Goal: Task Accomplishment & Management: Use online tool/utility

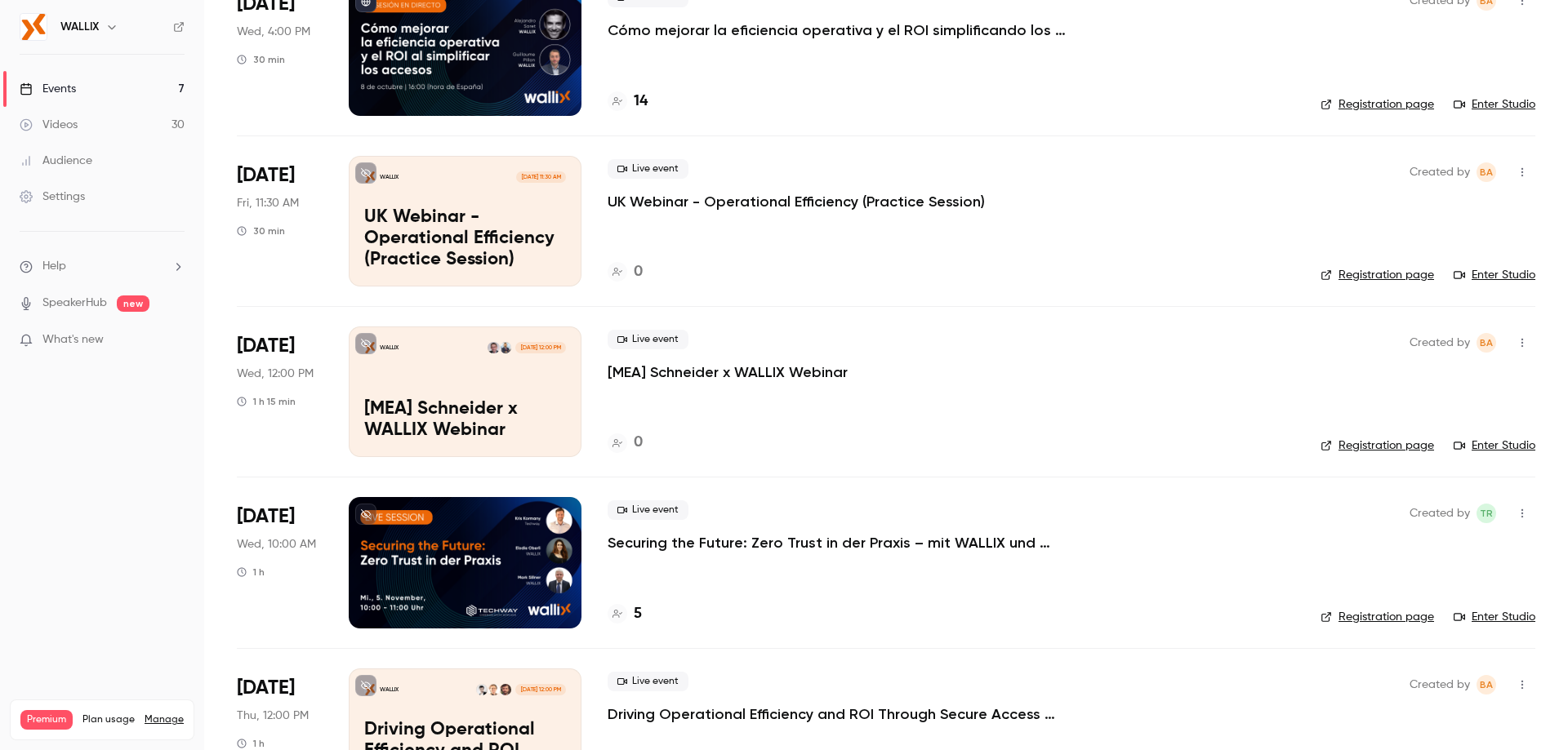
scroll to position [572, 0]
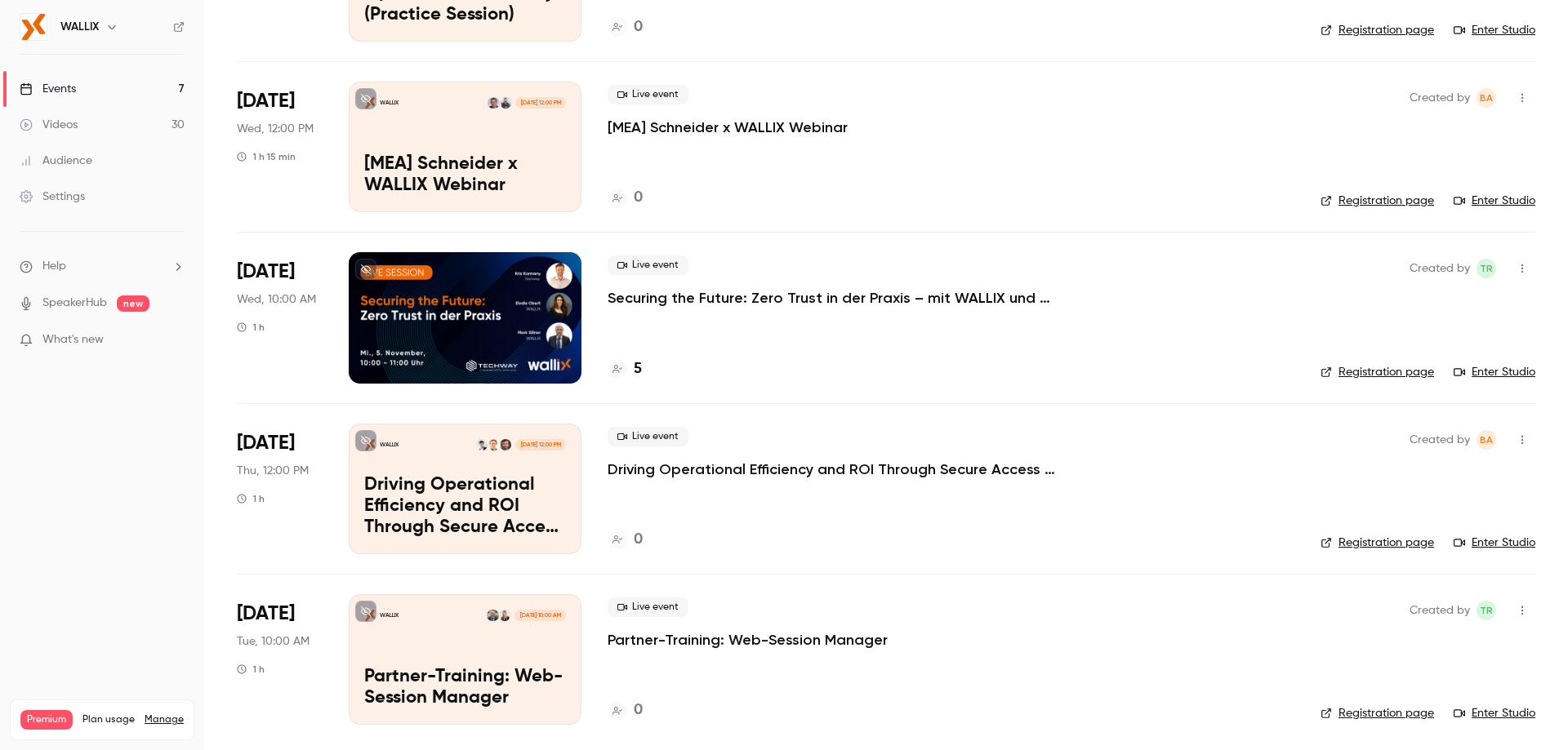
click at [645, 472] on p "Driving Operational Efficiency and ROI Through Secure Access Simplicity" at bounding box center [852, 468] width 489 height 19
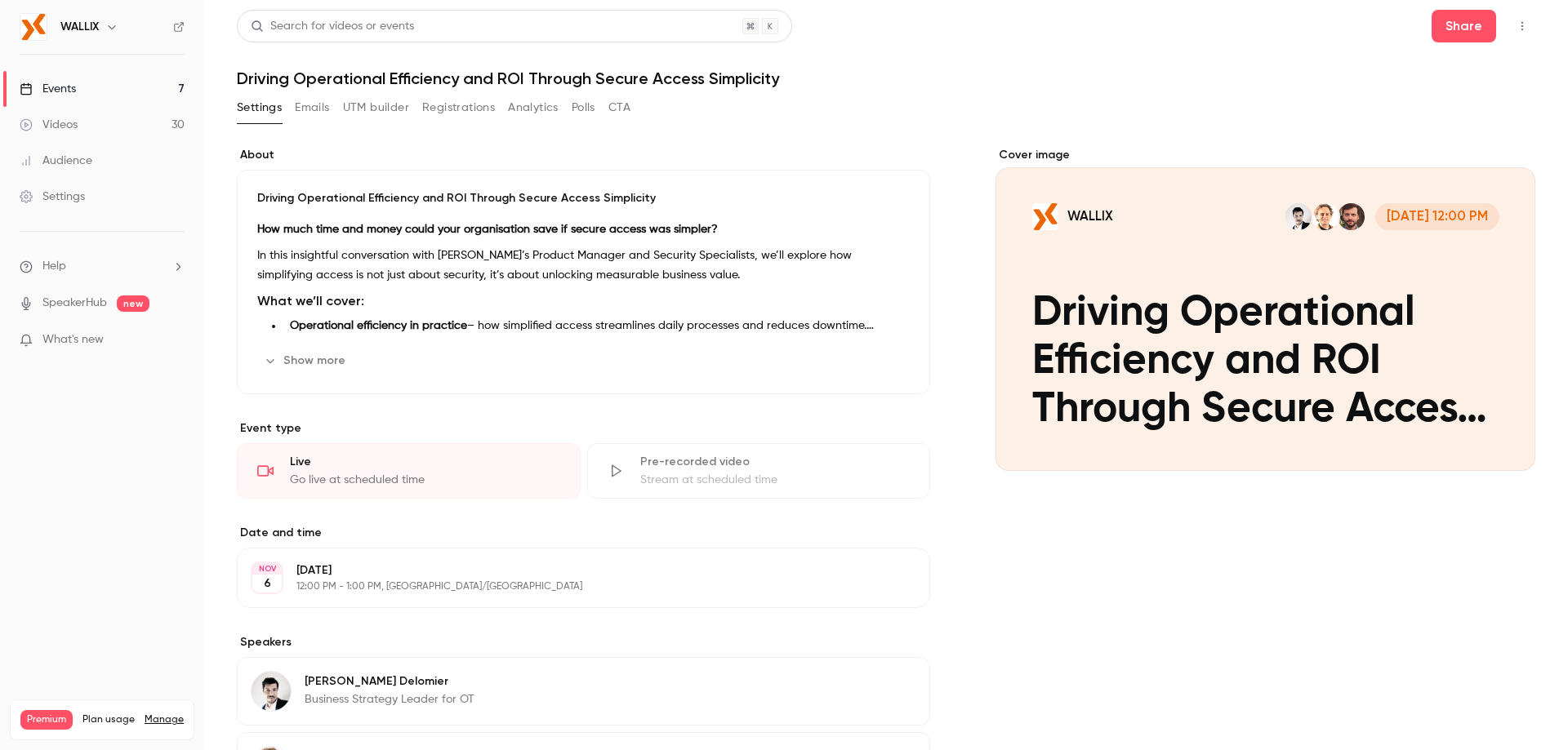
click at [452, 112] on button "Registrations" at bounding box center [457, 108] width 72 height 27
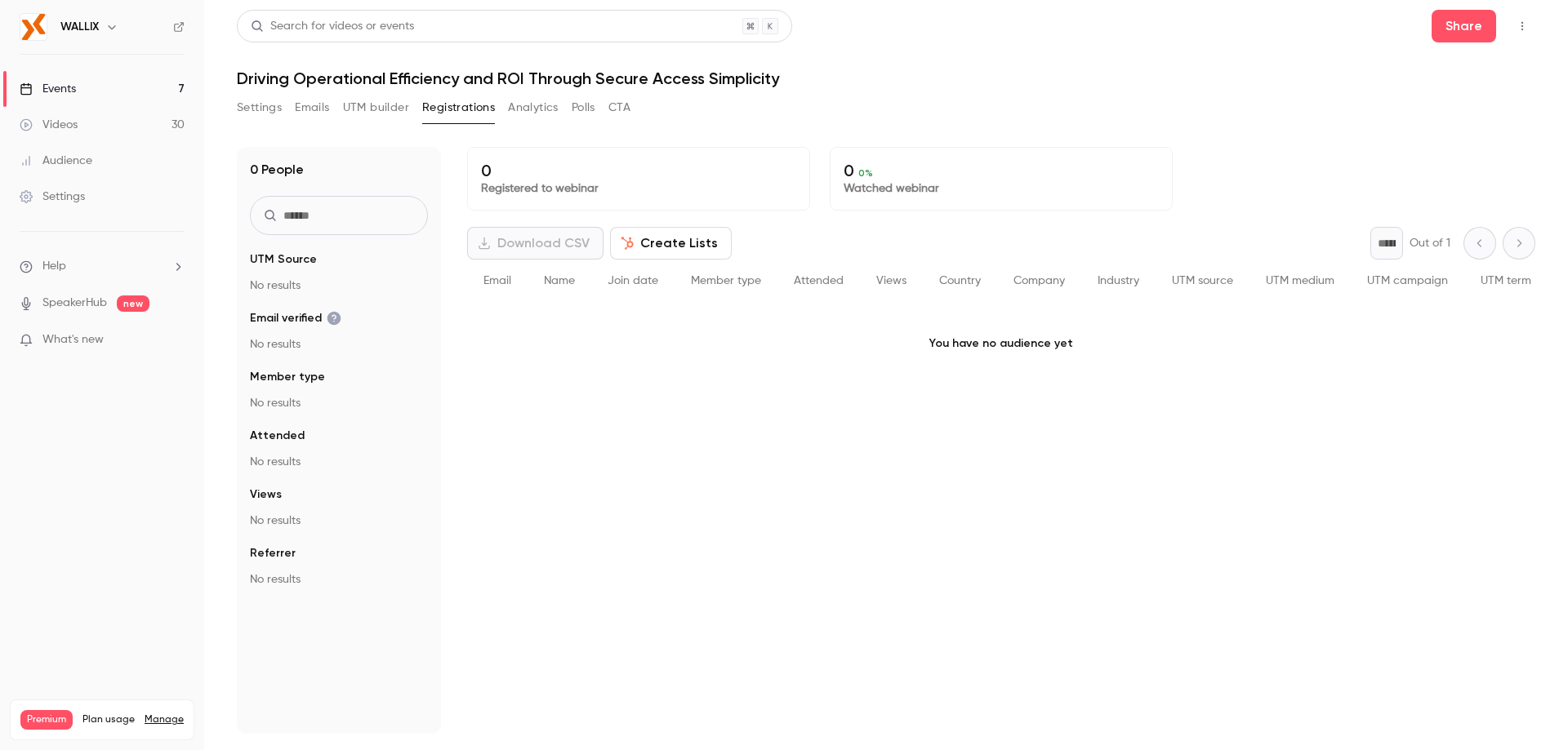
drag, startPoint x: 359, startPoint y: 98, endPoint x: 373, endPoint y: 94, distance: 14.6
click at [360, 96] on button "UTM builder" at bounding box center [376, 108] width 66 height 27
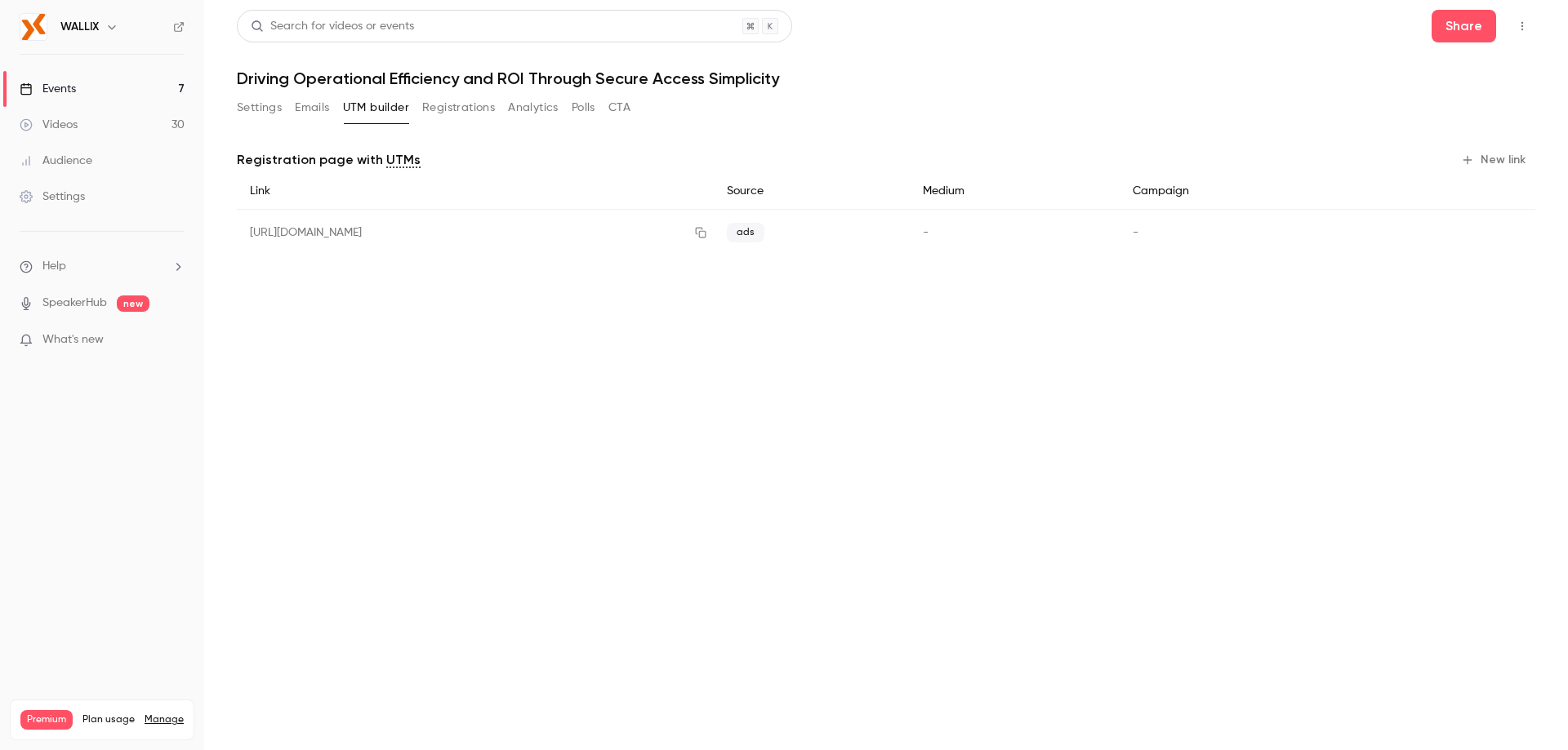
click at [1506, 151] on button "New link" at bounding box center [1494, 160] width 81 height 27
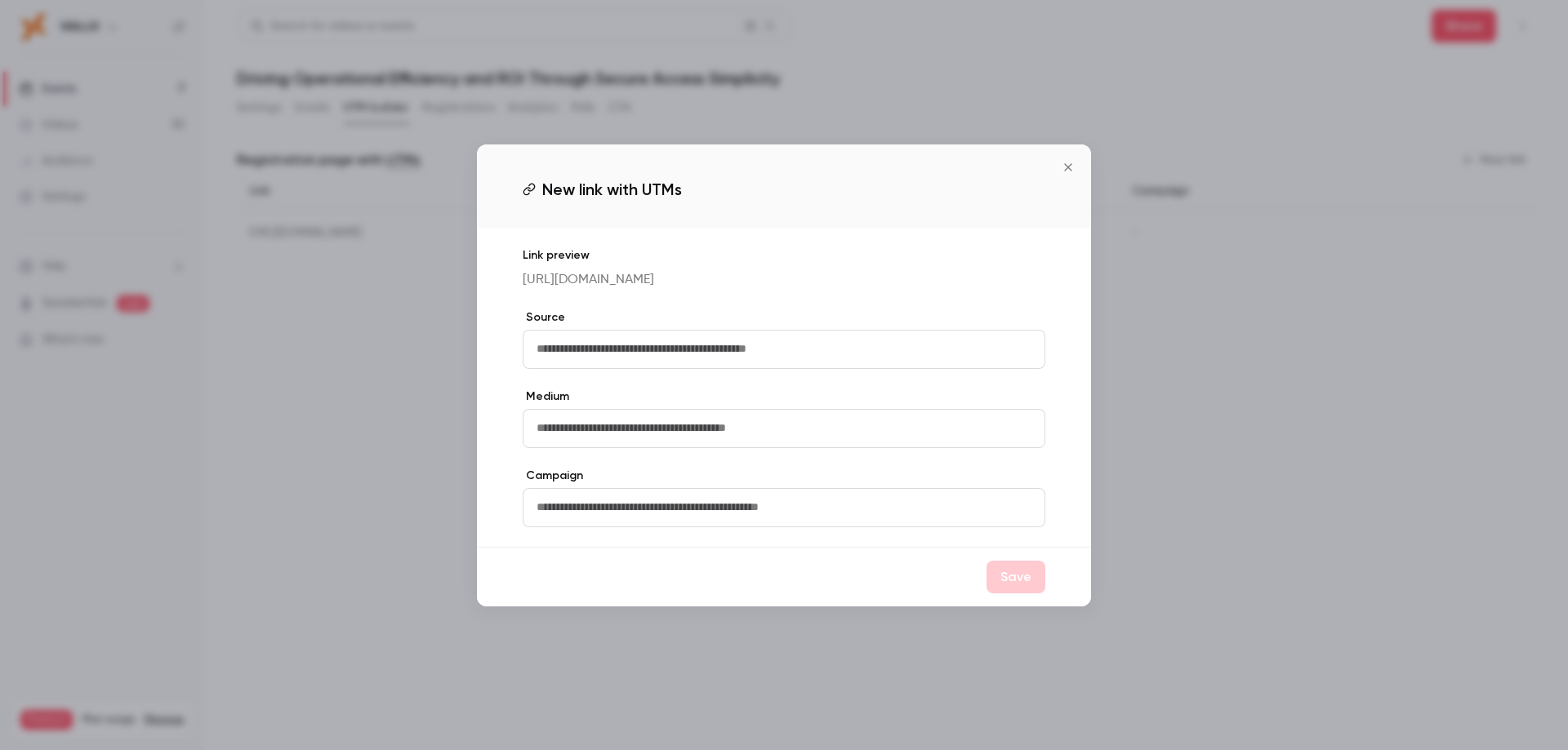
click at [697, 359] on input "text" at bounding box center [783, 349] width 522 height 39
type input "*******"
click at [1004, 587] on button "Save" at bounding box center [1015, 577] width 59 height 33
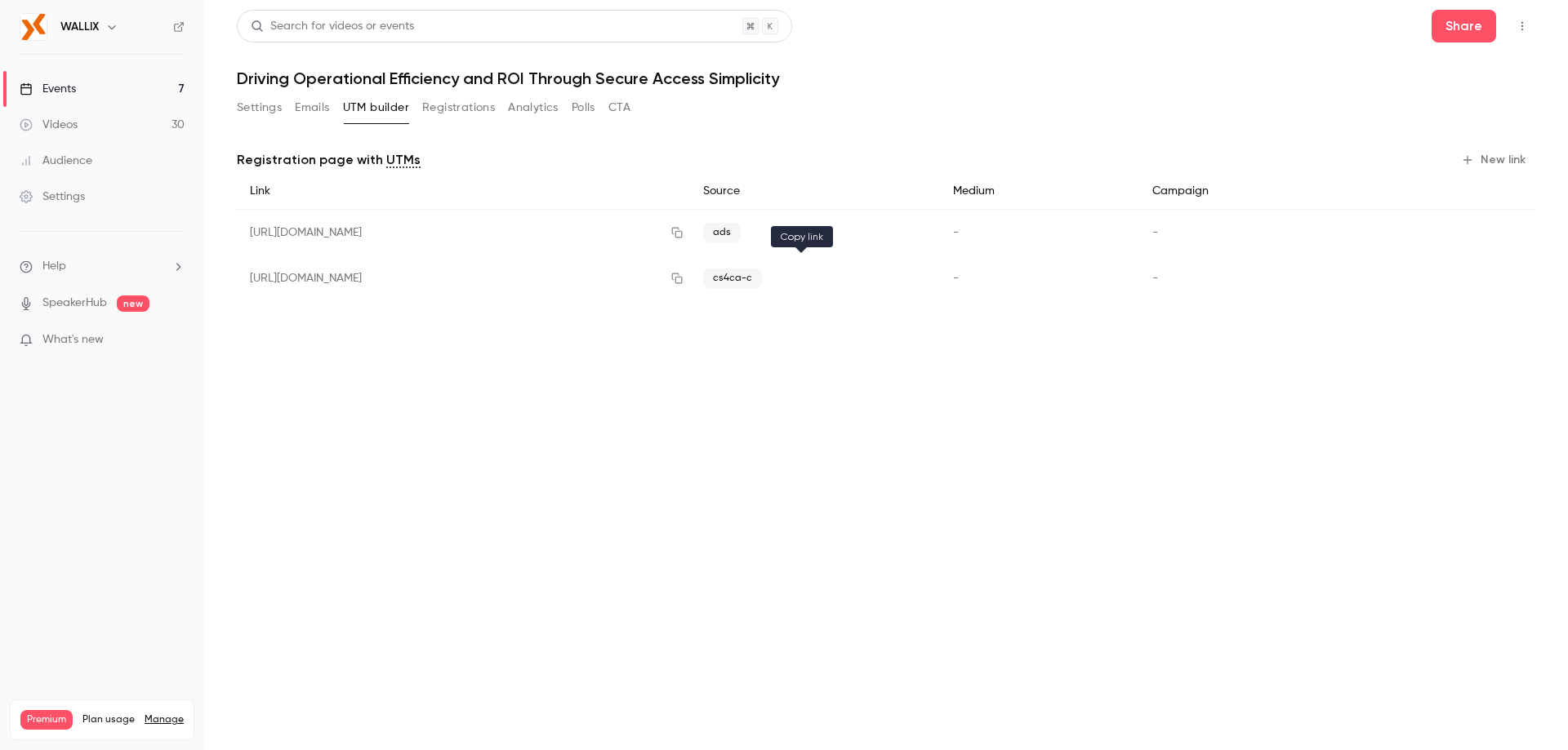
click at [683, 283] on icon "button" at bounding box center [677, 278] width 13 height 11
